Goal: Task Accomplishment & Management: Complete application form

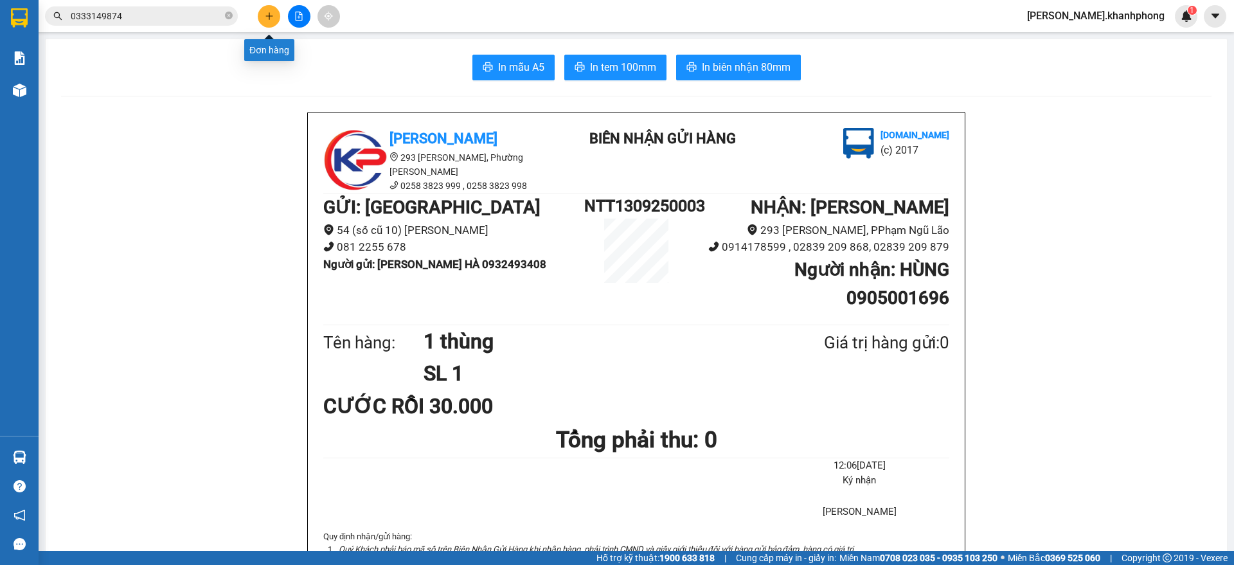
click at [273, 18] on icon "plus" at bounding box center [269, 16] width 9 height 9
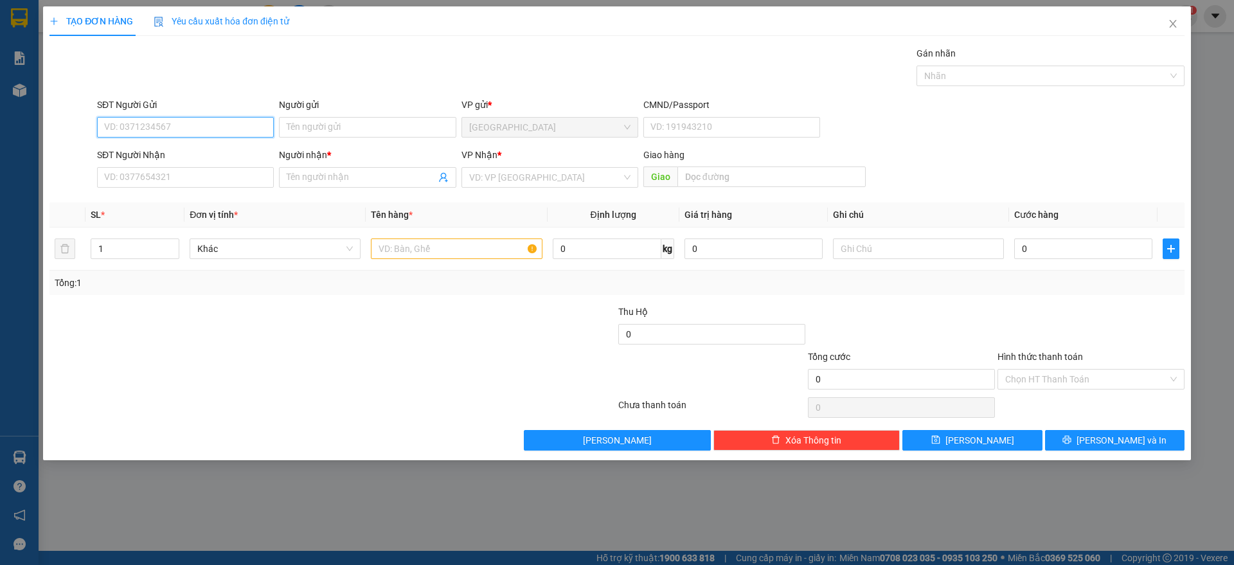
click at [204, 131] on input "SĐT Người Gửi" at bounding box center [185, 127] width 177 height 21
type input "0383270991"
click at [189, 144] on div "0383270991 - DIỆU" at bounding box center [185, 153] width 177 height 21
type input "DIỆU"
type input "0383270991"
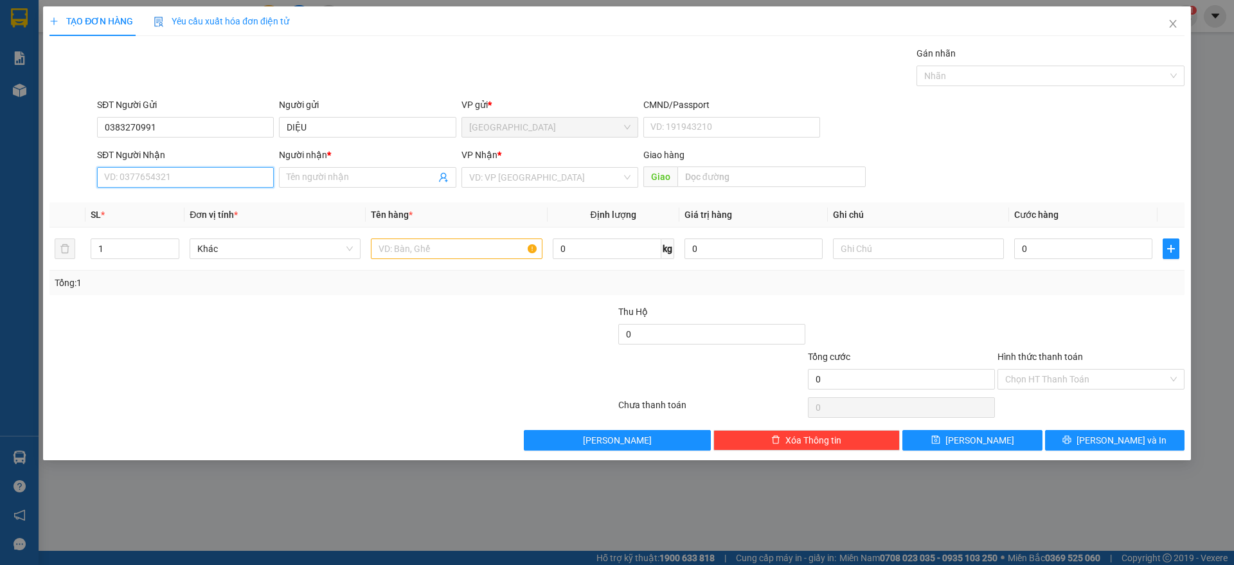
click at [193, 176] on input "SĐT Người Nhận" at bounding box center [185, 177] width 177 height 21
click at [170, 202] on div "0337927787 - [PERSON_NAME]" at bounding box center [185, 203] width 161 height 14
type input "0337927787"
type input "trinh"
click at [456, 243] on input "text" at bounding box center [456, 248] width 171 height 21
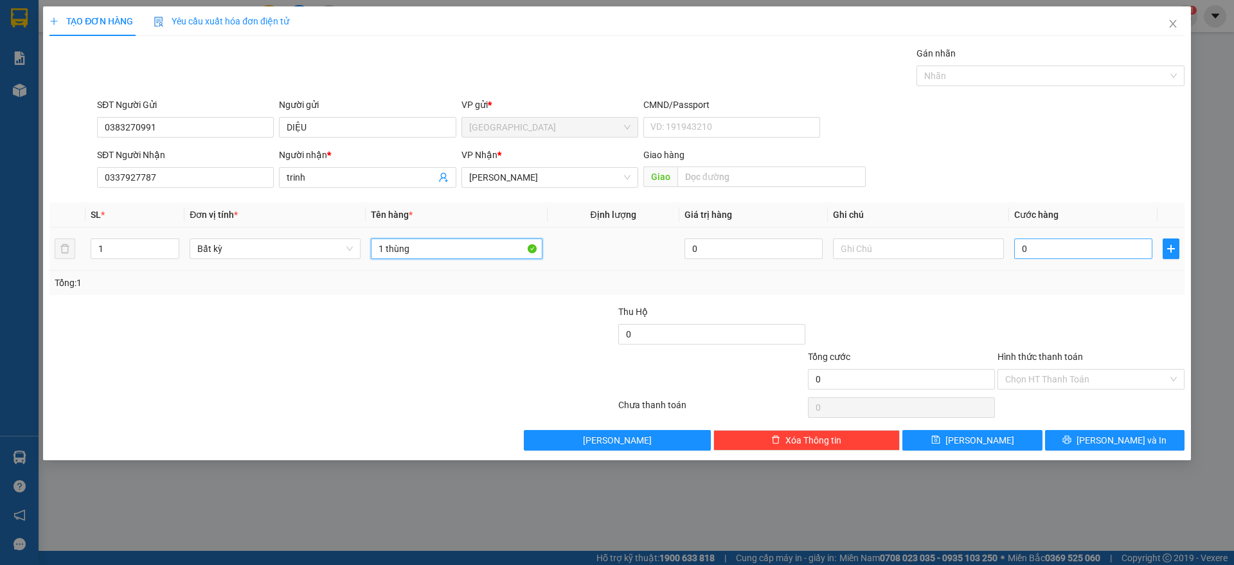
type input "1 thùng"
click at [1082, 254] on input "0" at bounding box center [1083, 248] width 138 height 21
type input "5"
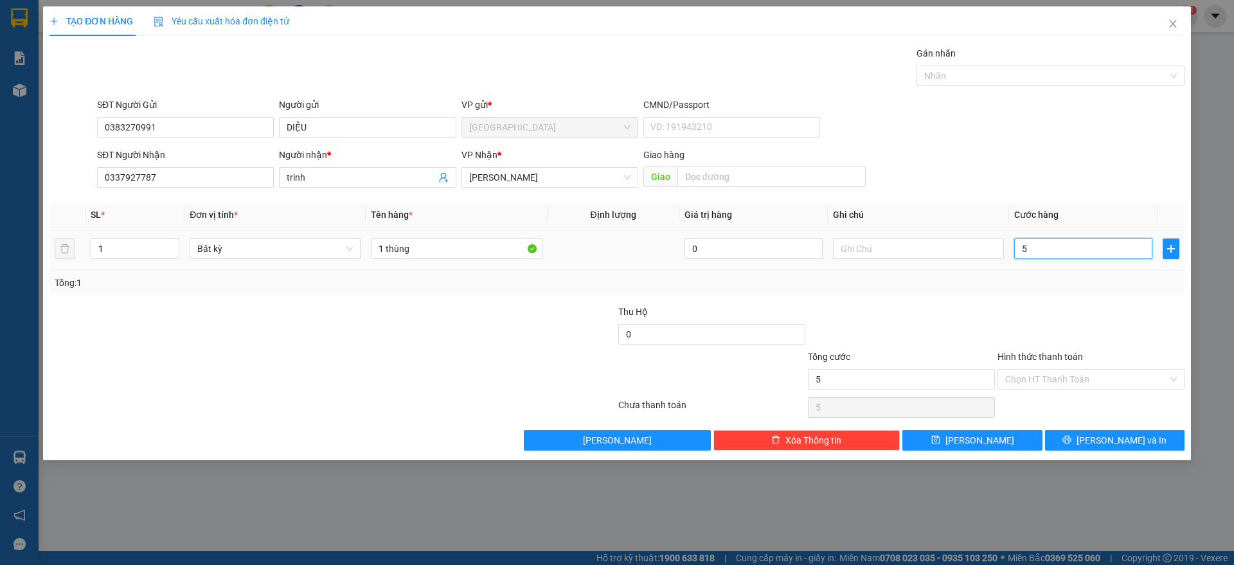
type input "50"
type input "50.000"
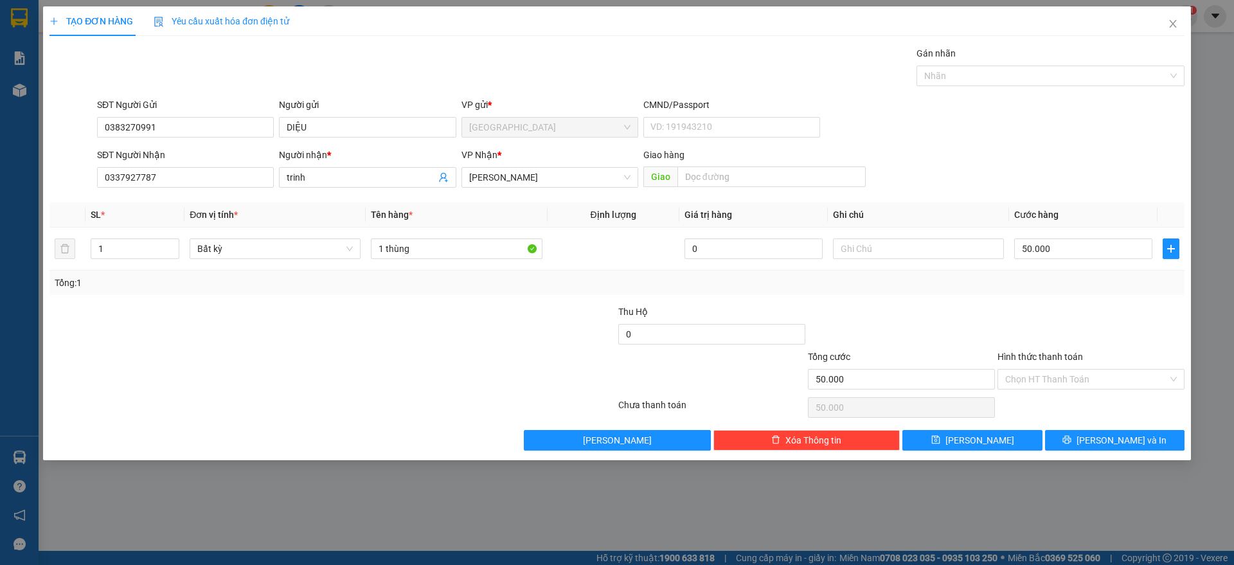
drag, startPoint x: 1052, startPoint y: 298, endPoint x: 1055, endPoint y: 313, distance: 15.1
click at [1052, 304] on div "Transit Pickup Surcharge Ids Transit Deliver Surcharge Ids Transit Deliver Surc…" at bounding box center [616, 248] width 1135 height 404
click at [1068, 374] on input "Hình thức thanh toán" at bounding box center [1086, 378] width 163 height 19
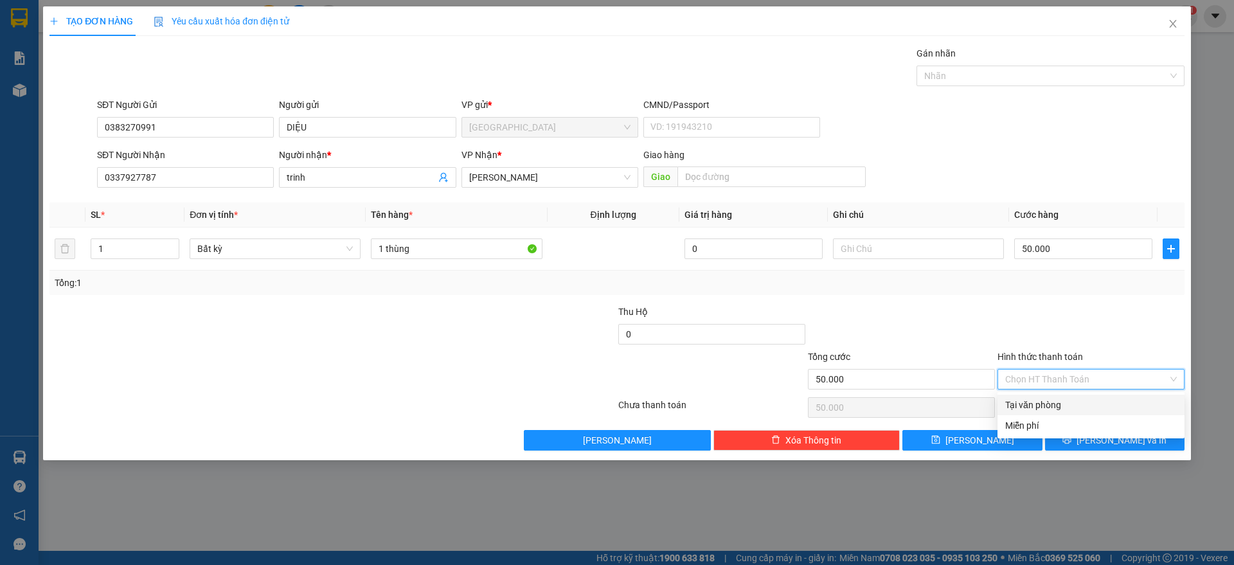
click at [1044, 402] on div "Tại văn phòng" at bounding box center [1091, 405] width 172 height 14
type input "0"
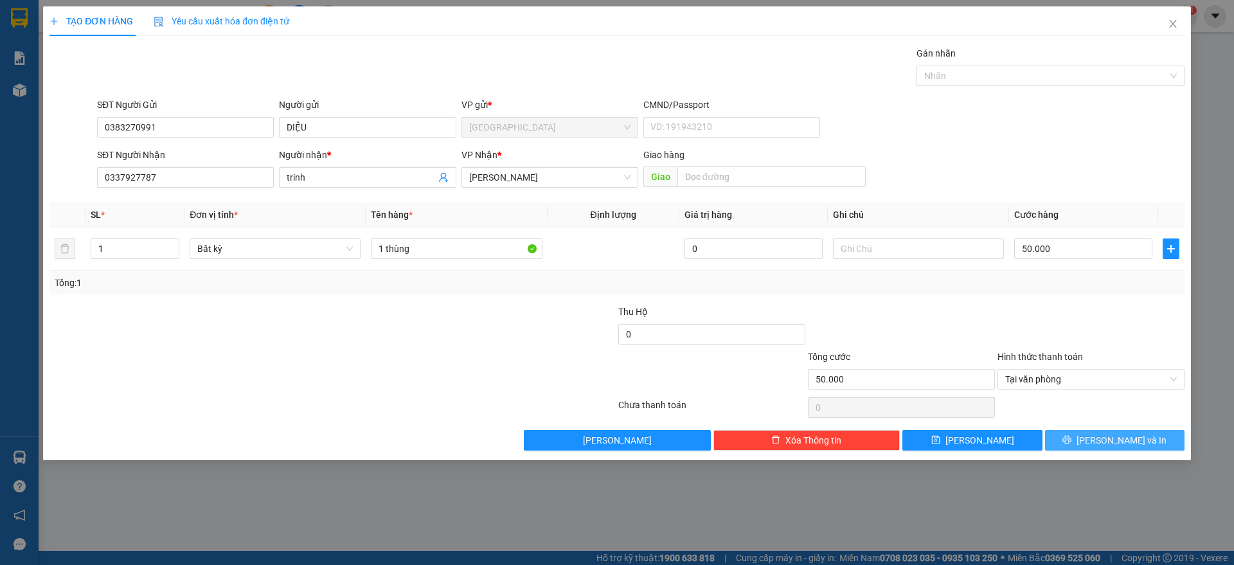
click at [1071, 444] on span "printer" at bounding box center [1066, 440] width 9 height 10
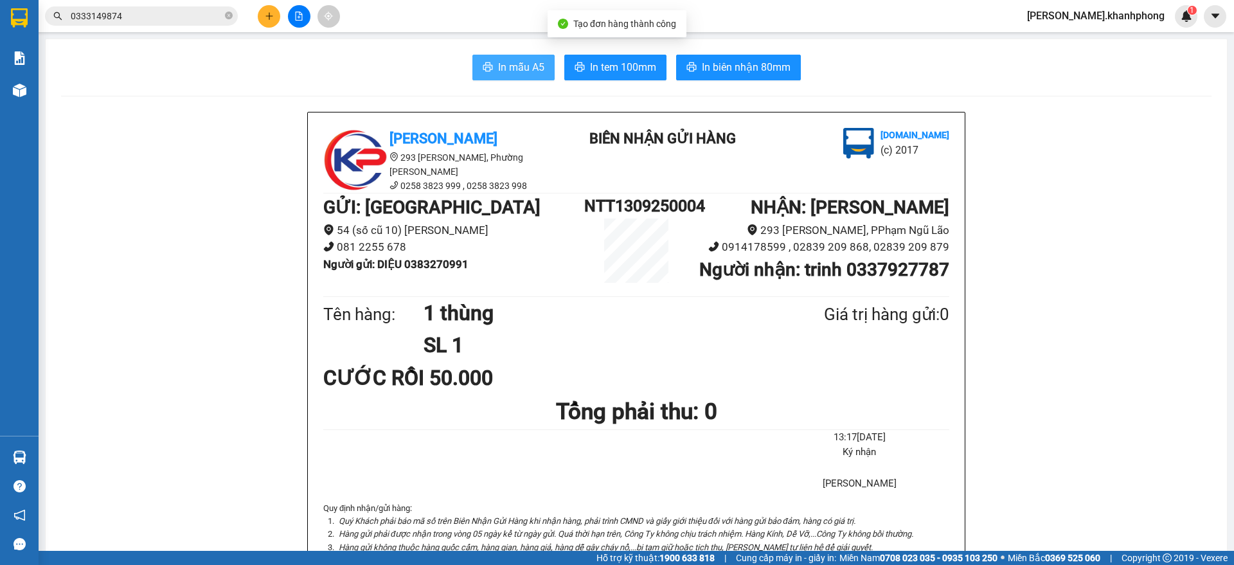
click at [499, 73] on span "In mẫu A5" at bounding box center [521, 67] width 46 height 16
